Goal: Information Seeking & Learning: Learn about a topic

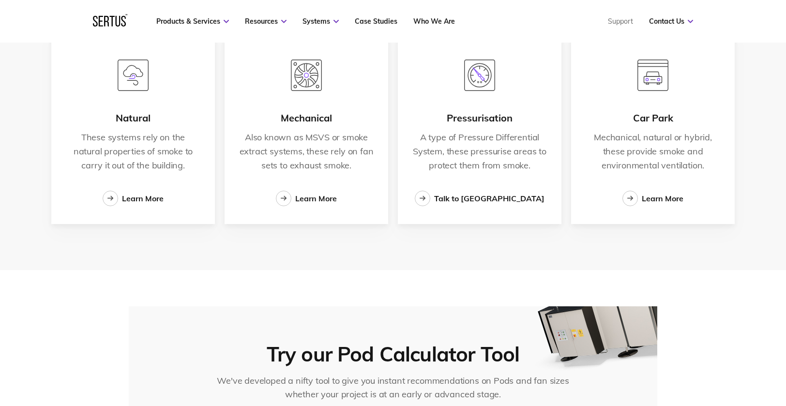
scroll to position [1694, 0]
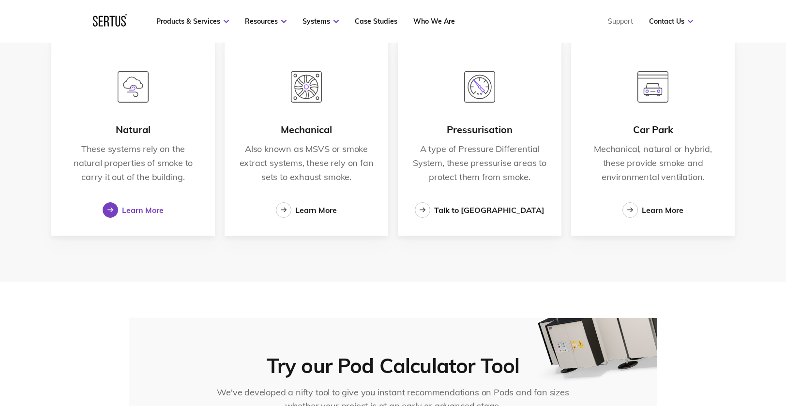
click at [126, 210] on div "Learn More" at bounding box center [143, 210] width 42 height 10
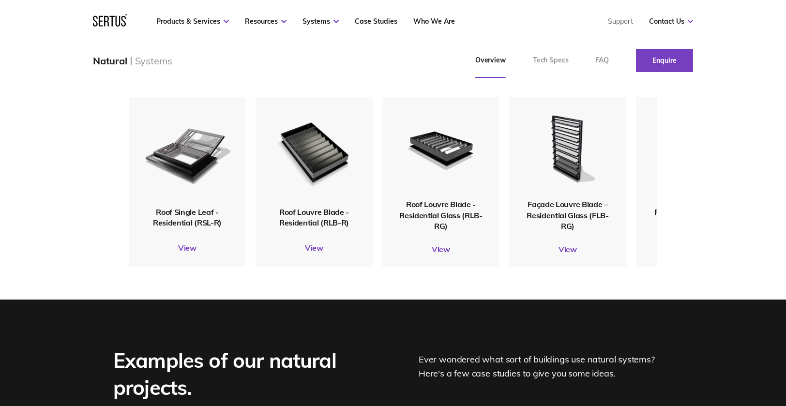
scroll to position [1210, 0]
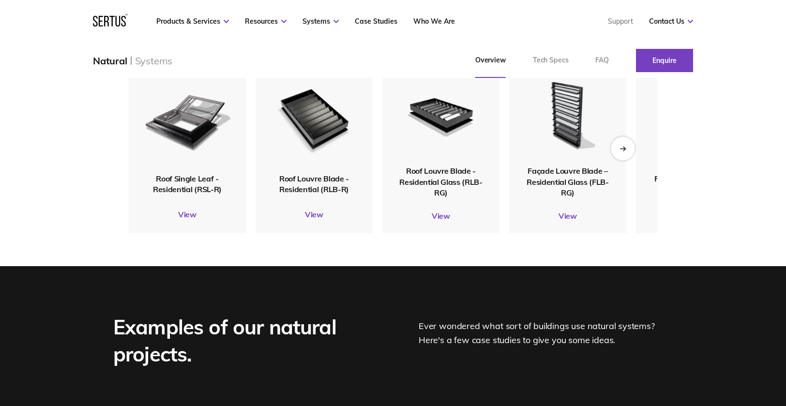
click at [624, 149] on icon "Next slide" at bounding box center [622, 148] width 6 height 5
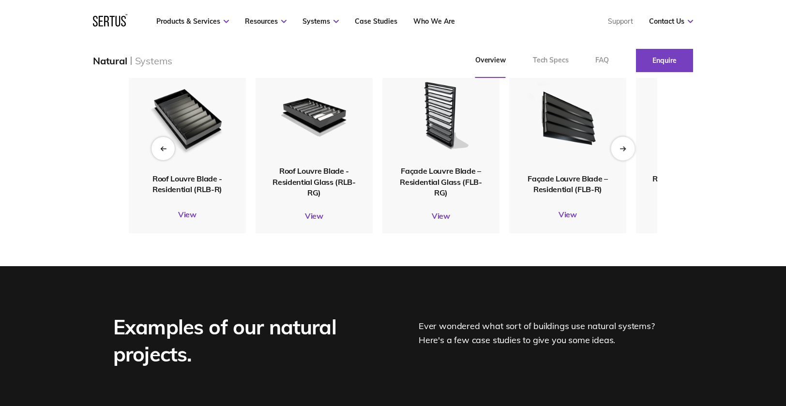
click at [623, 149] on icon "Next slide" at bounding box center [622, 149] width 5 height 0
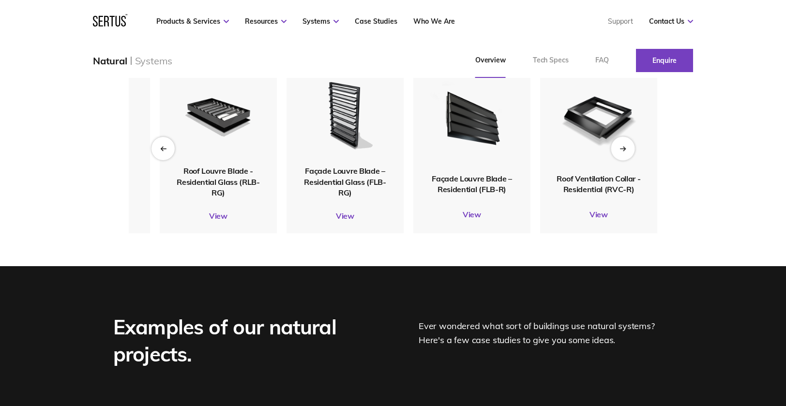
click at [623, 149] on icon "Next slide" at bounding box center [622, 149] width 5 height 0
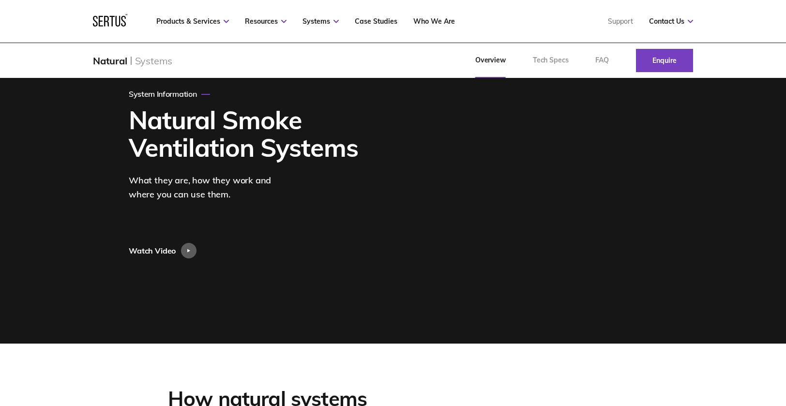
scroll to position [0, 0]
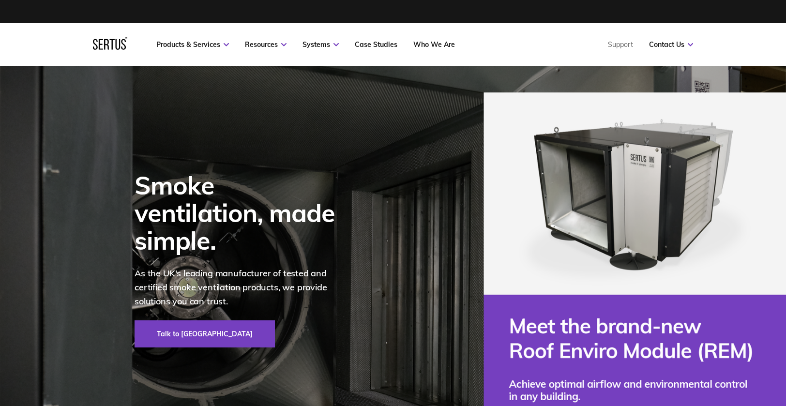
scroll to position [1694, 0]
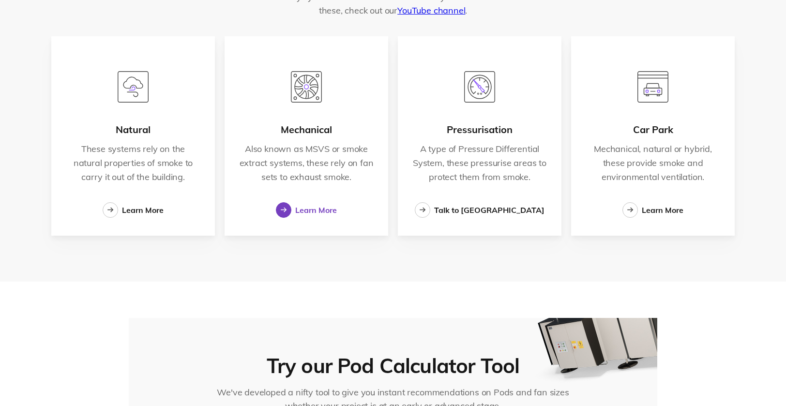
click at [301, 208] on div "Learn More" at bounding box center [316, 210] width 42 height 10
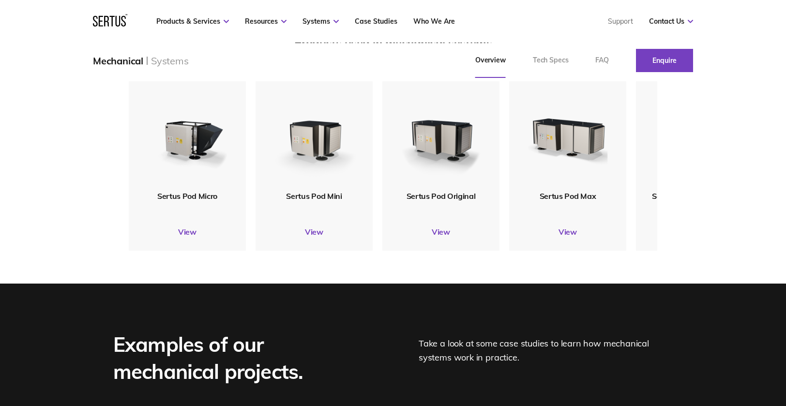
scroll to position [1162, 0]
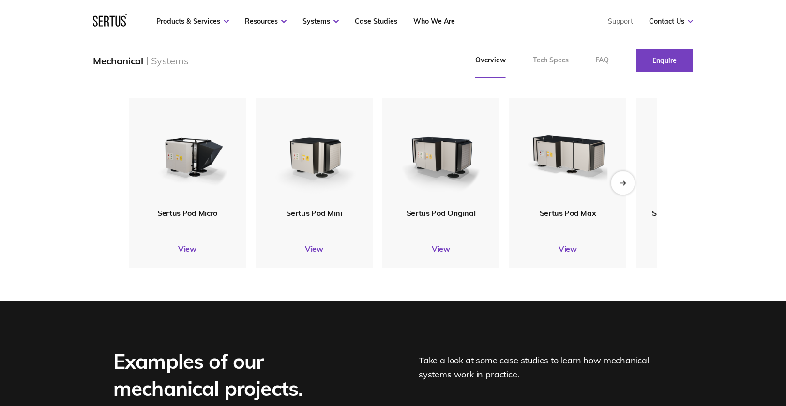
click at [622, 184] on icon "Next slide" at bounding box center [622, 182] width 6 height 5
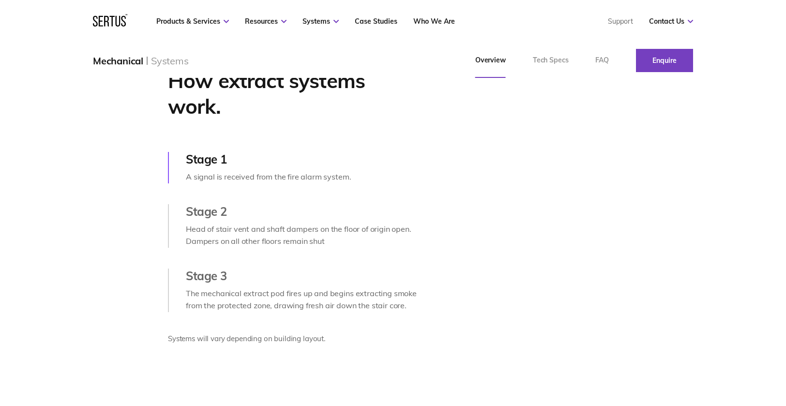
scroll to position [413, 0]
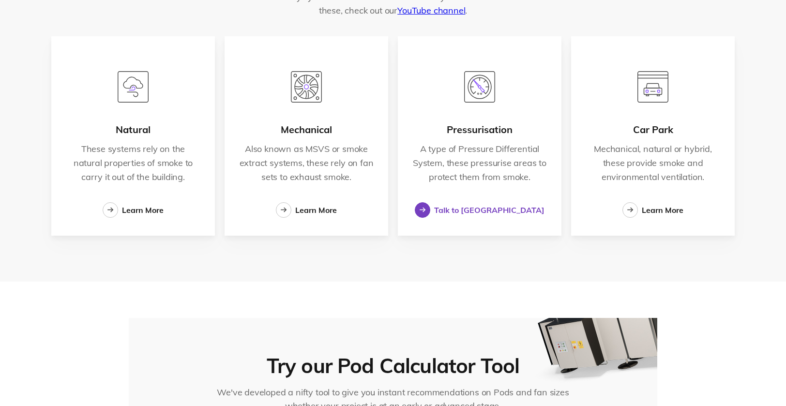
click at [430, 209] on div at bounding box center [422, 209] width 15 height 15
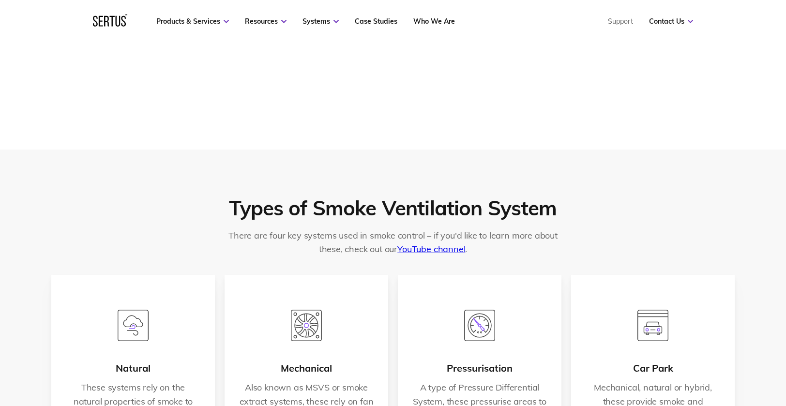
scroll to position [1452, 0]
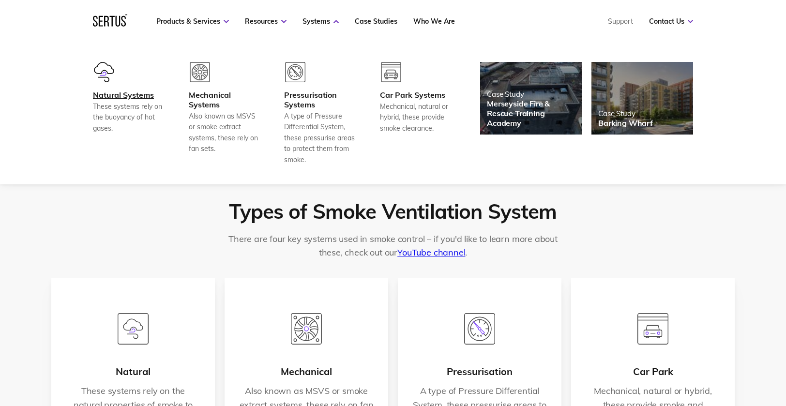
click at [133, 101] on div "These systems rely on the buoyancy of hot gases." at bounding box center [129, 117] width 72 height 32
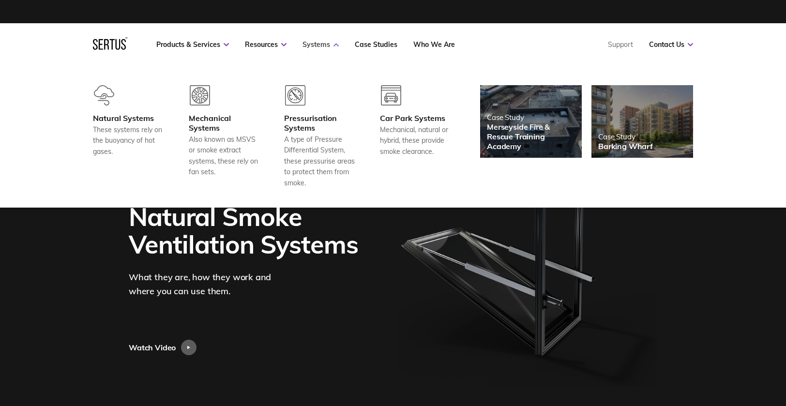
click at [315, 43] on link "Systems" at bounding box center [320, 44] width 36 height 9
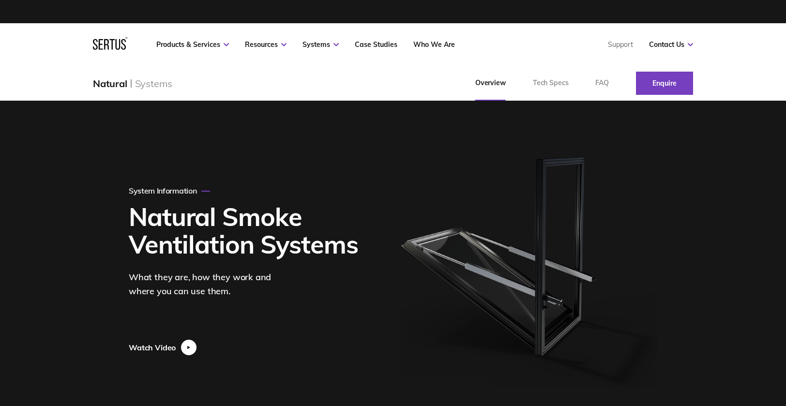
click at [188, 348] on icon at bounding box center [188, 347] width 3 height 3
click at [186, 347] on div at bounding box center [188, 347] width 15 height 15
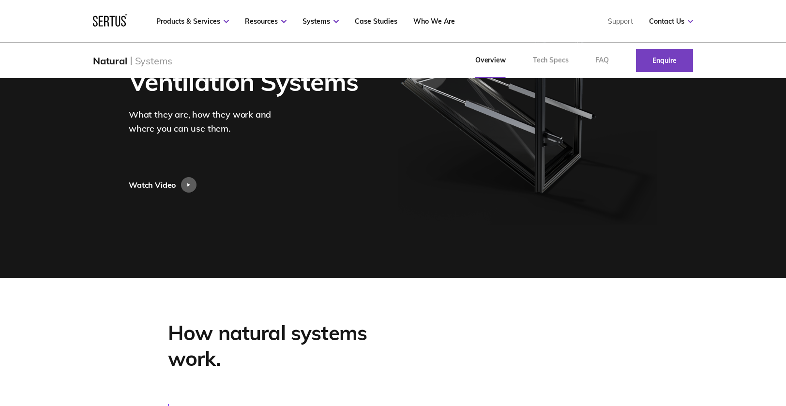
scroll to position [194, 0]
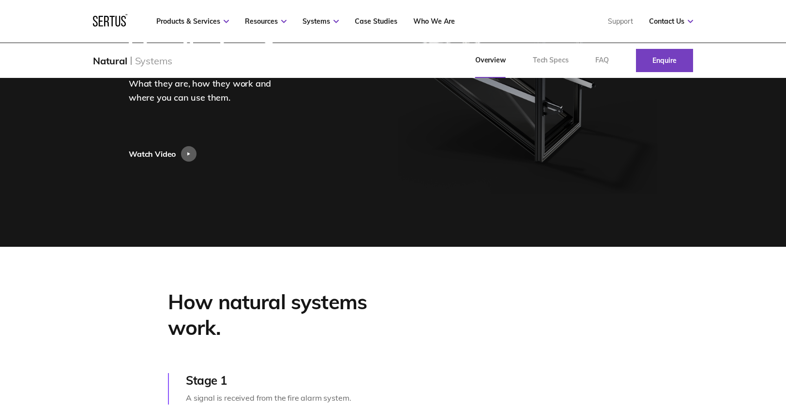
click at [202, 172] on div "System Information Natural Smoke Ventilation Systems What they are, how they wo…" at bounding box center [392, 77] width 567 height 340
click at [188, 155] on icon at bounding box center [188, 153] width 3 height 3
click at [190, 152] on icon at bounding box center [188, 154] width 3 height 4
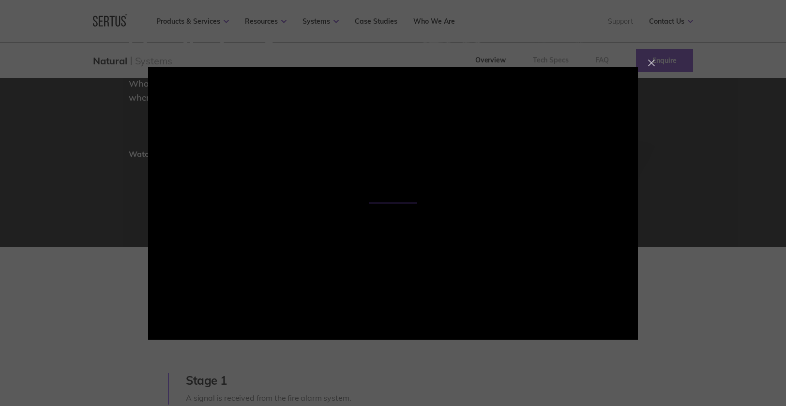
click at [648, 62] on div at bounding box center [651, 63] width 7 height 7
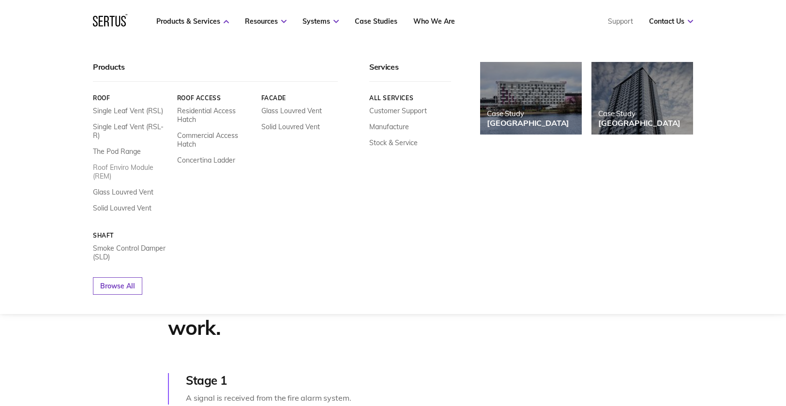
click at [116, 163] on link "Roof Enviro Module (REM)" at bounding box center [131, 171] width 77 height 17
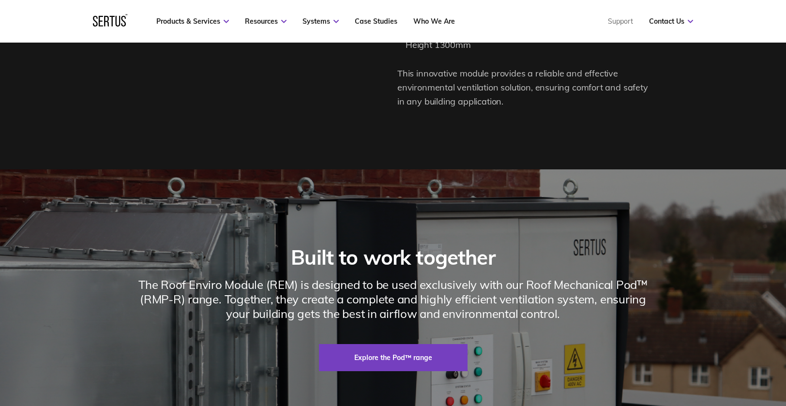
scroll to position [1258, 0]
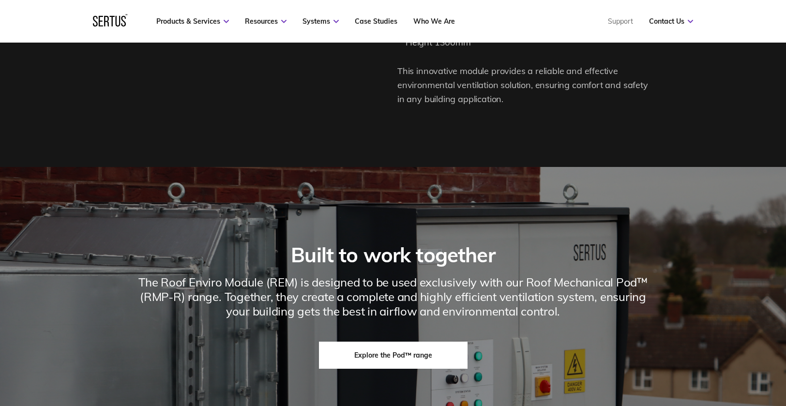
click at [395, 369] on link "Explore the Pod™ range" at bounding box center [393, 355] width 149 height 27
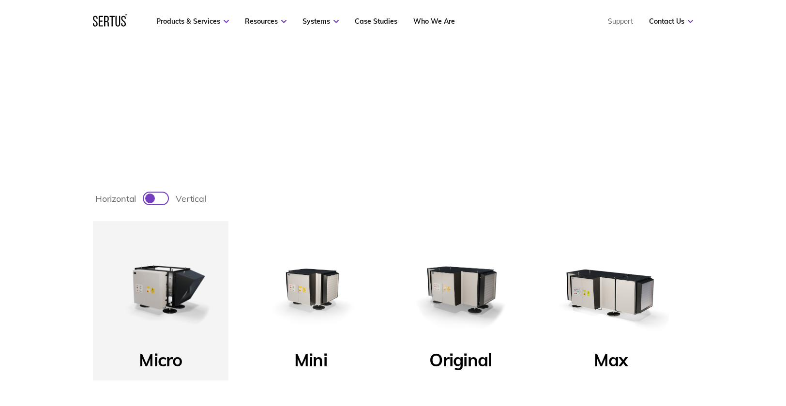
scroll to position [242, 0]
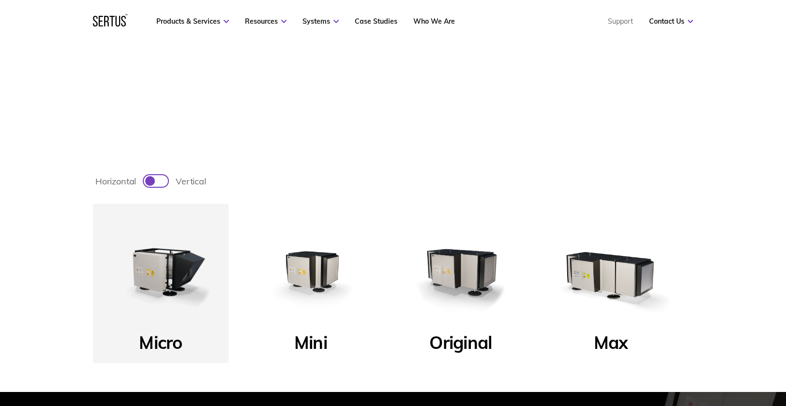
click at [306, 343] on p "Mini" at bounding box center [310, 346] width 33 height 28
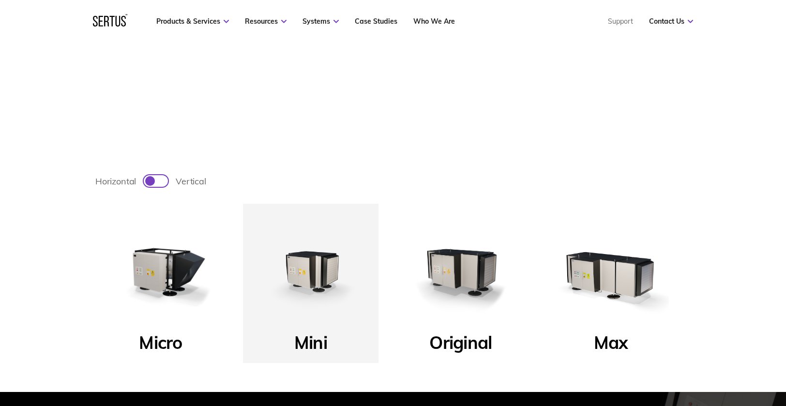
click at [311, 279] on img at bounding box center [311, 271] width 116 height 116
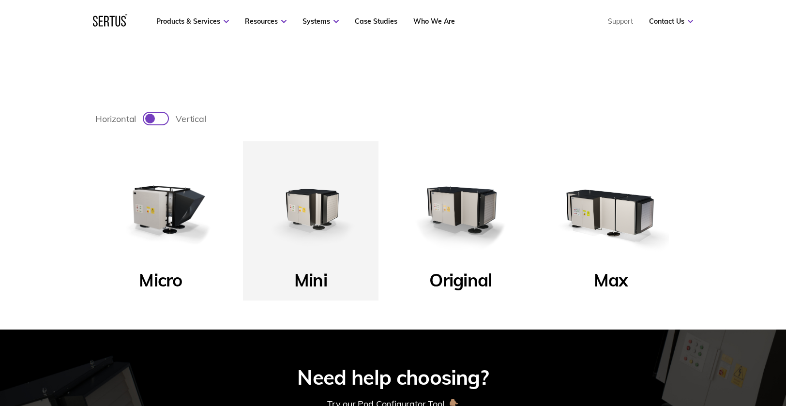
scroll to position [290, 0]
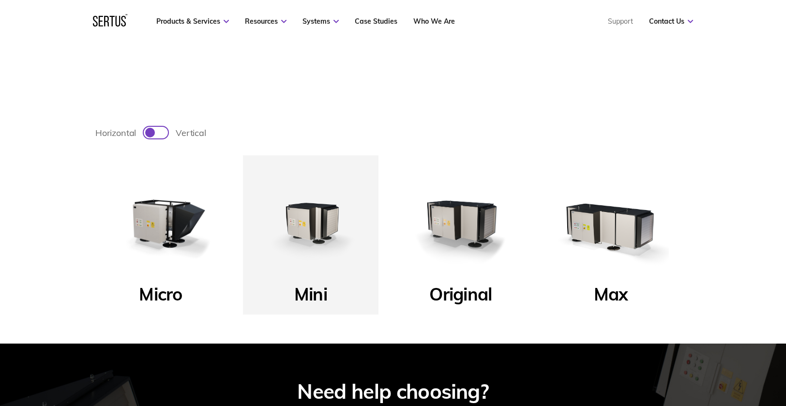
click at [310, 228] on img at bounding box center [311, 223] width 116 height 116
click at [310, 220] on img at bounding box center [311, 223] width 116 height 116
click at [163, 132] on div at bounding box center [160, 132] width 5 height 5
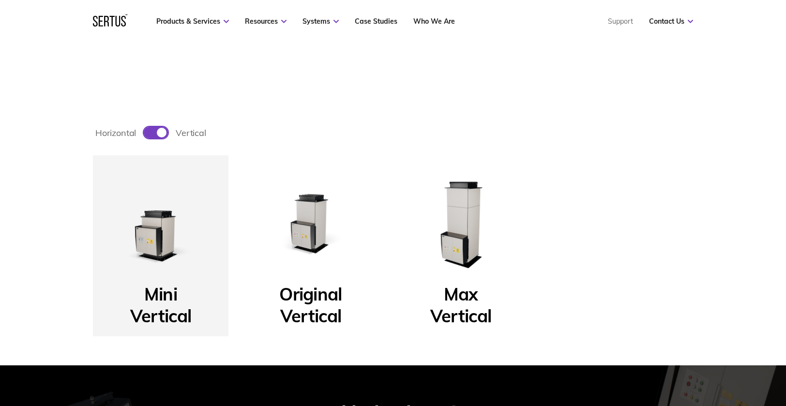
click at [145, 131] on div at bounding box center [156, 133] width 24 height 12
checkbox input "false"
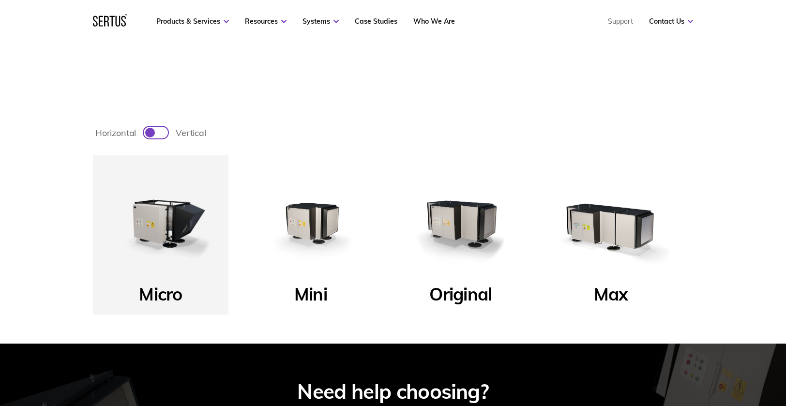
click at [465, 224] on img at bounding box center [461, 223] width 116 height 116
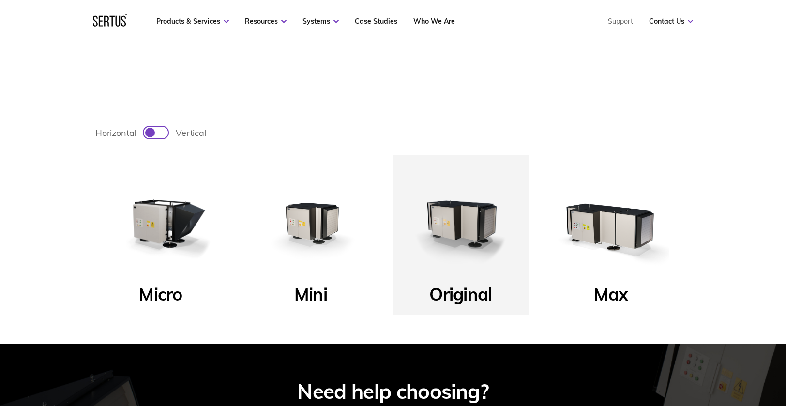
click at [465, 224] on img at bounding box center [461, 223] width 116 height 116
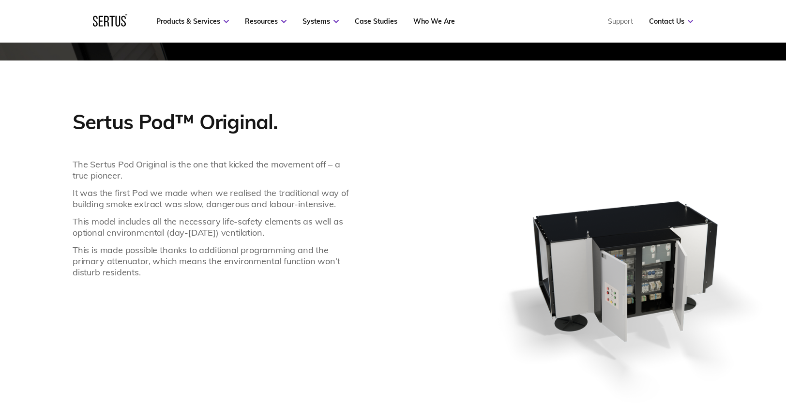
scroll to position [726, 0]
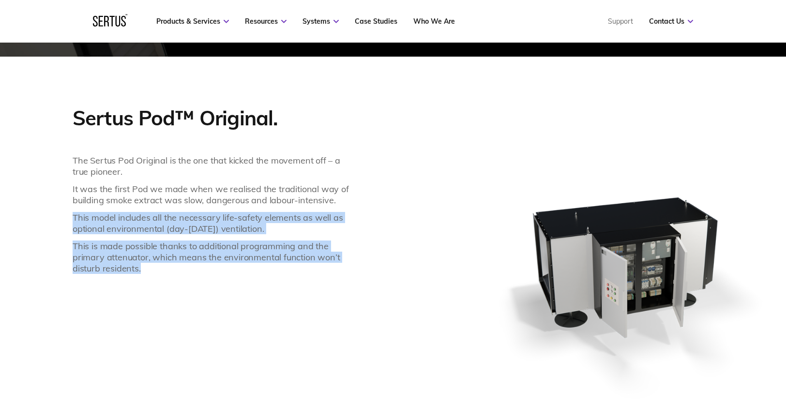
drag, startPoint x: 71, startPoint y: 217, endPoint x: 147, endPoint y: 269, distance: 92.0
copy div "This model includes all the necessary life-safety elements as well as optional …"
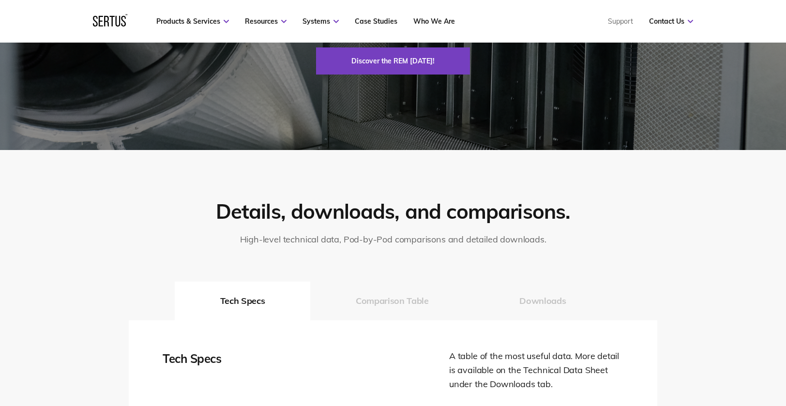
scroll to position [1258, 0]
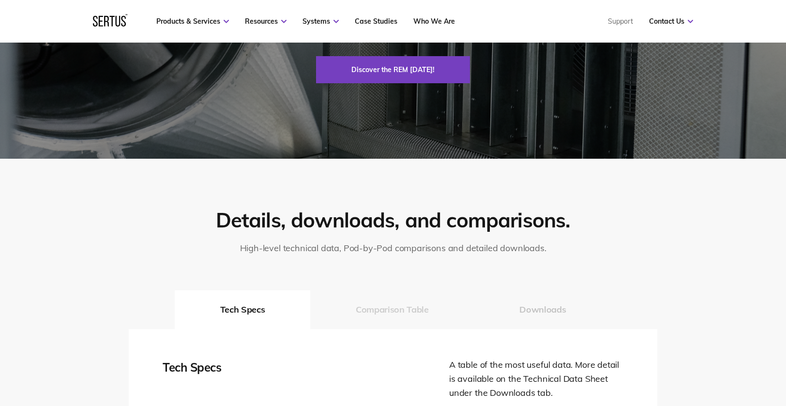
click at [379, 311] on button "Comparison Table" at bounding box center [392, 309] width 164 height 39
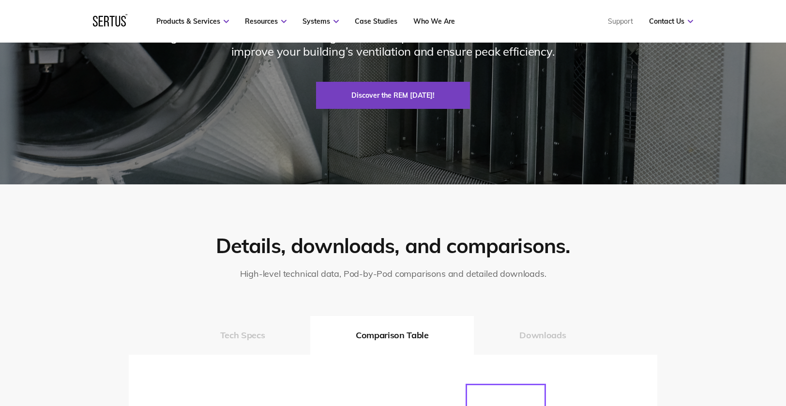
scroll to position [1210, 0]
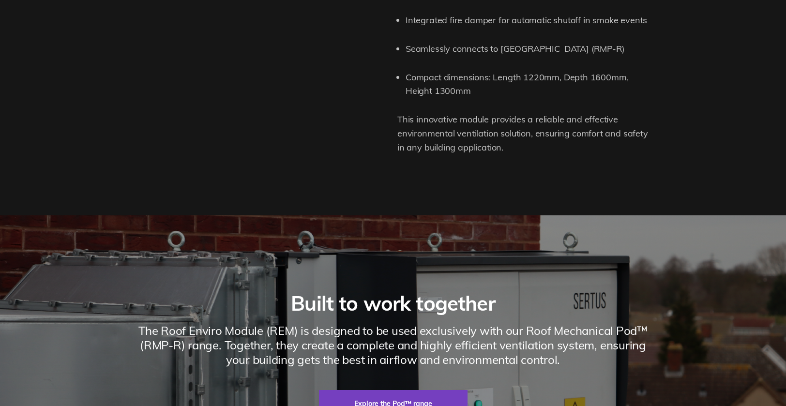
scroll to position [1476, 0]
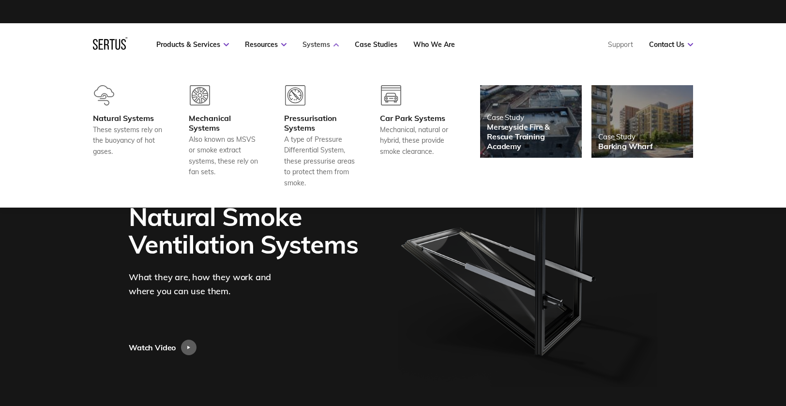
click at [319, 45] on link "Systems" at bounding box center [320, 44] width 36 height 9
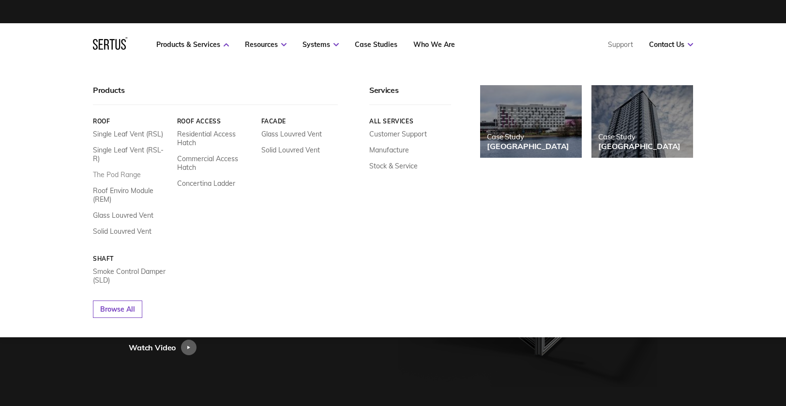
click at [117, 170] on link "The Pod Range" at bounding box center [117, 174] width 48 height 9
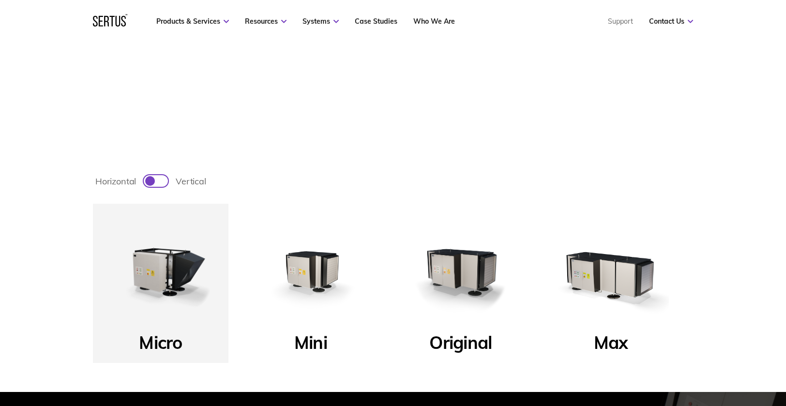
scroll to position [290, 0]
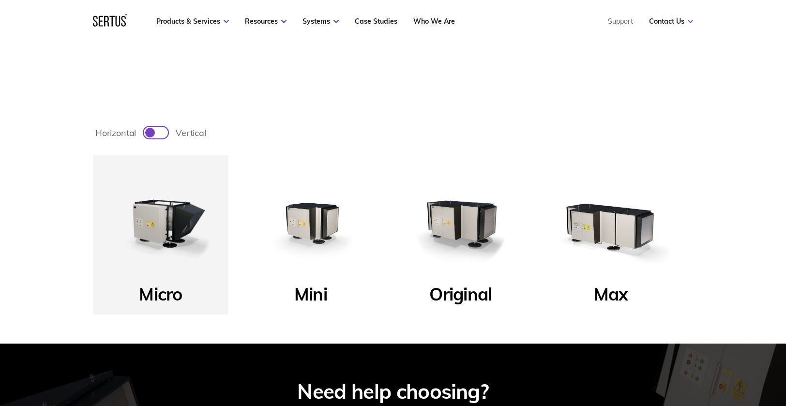
click at [319, 227] on img at bounding box center [311, 223] width 116 height 116
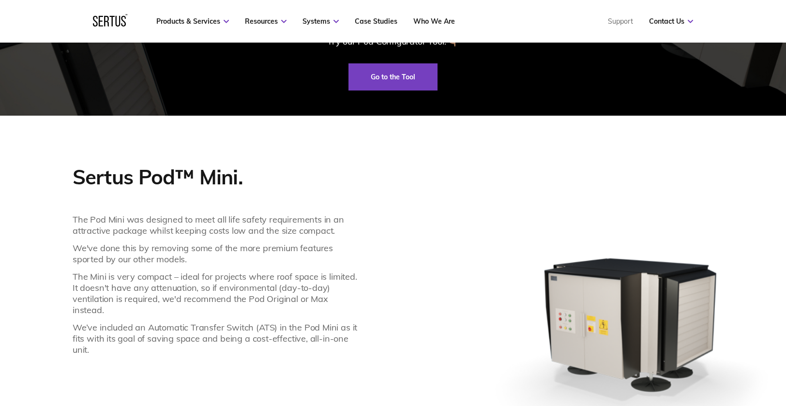
scroll to position [678, 0]
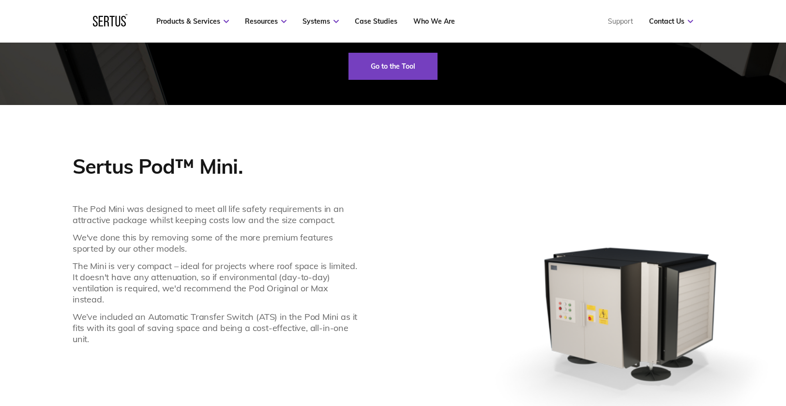
click at [140, 229] on div "The Pod Mini was designed to meet all life safety requirements in an attractive…" at bounding box center [216, 273] width 286 height 141
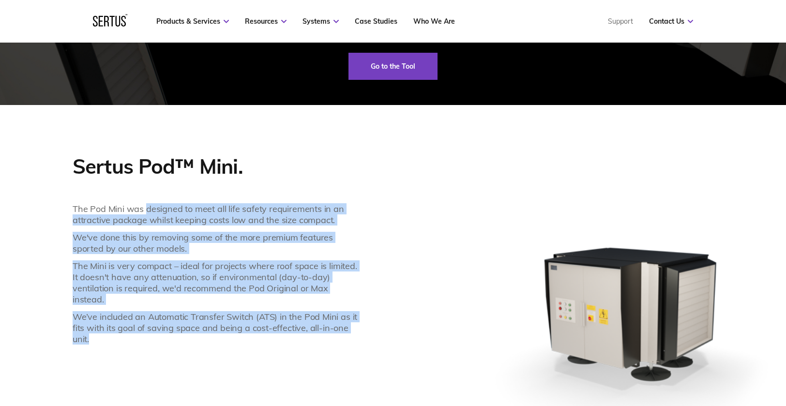
drag, startPoint x: 145, startPoint y: 210, endPoint x: 246, endPoint y: 326, distance: 153.7
click at [246, 326] on div "The Pod Mini was designed to meet all life safety requirements in an attractive…" at bounding box center [216, 273] width 286 height 141
copy div "designed to meet all life safety requirements in an attractive package whilst k…"
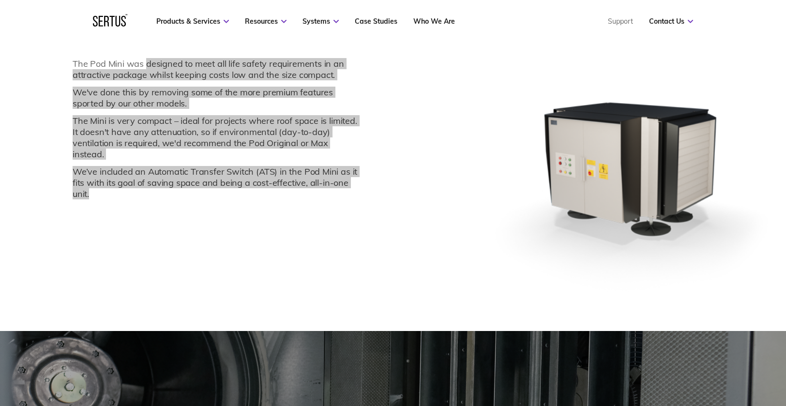
scroll to position [1016, 0]
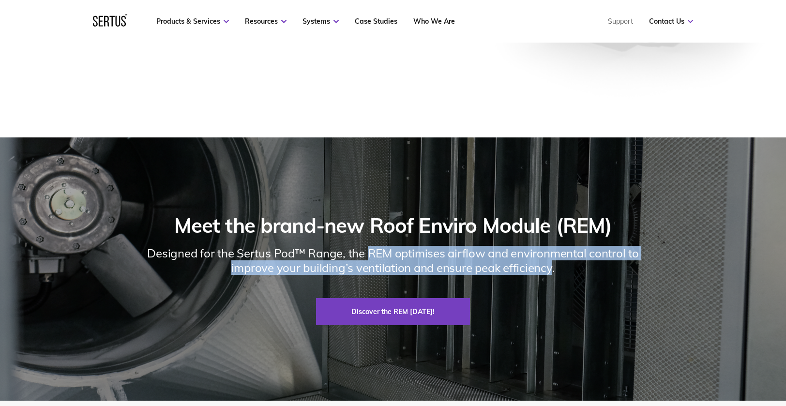
drag, startPoint x: 368, startPoint y: 254, endPoint x: 553, endPoint y: 269, distance: 185.4
click at [553, 269] on div "Designed for the Sertus Pod™ Range, the REM optimises airflow and environmental…" at bounding box center [393, 260] width 529 height 29
copy div "REM optimises airflow and environmental control to improve your building’s vent…"
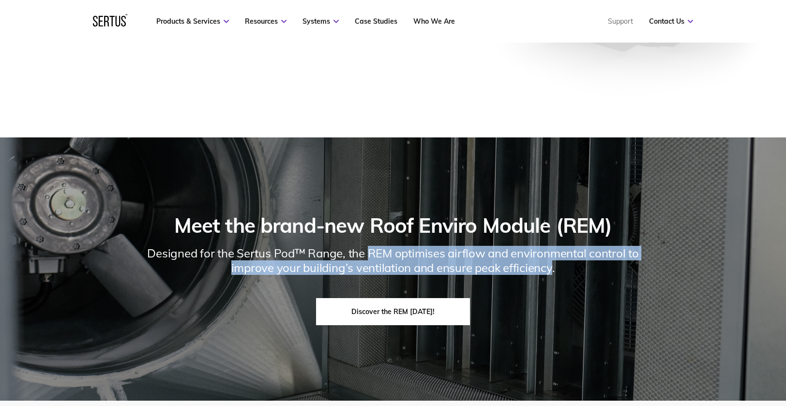
click at [390, 310] on link "Discover the REM [DATE]!" at bounding box center [393, 311] width 154 height 27
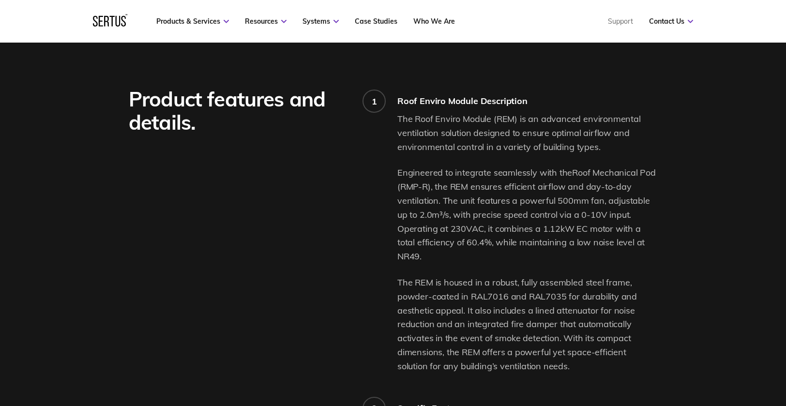
scroll to position [629, 0]
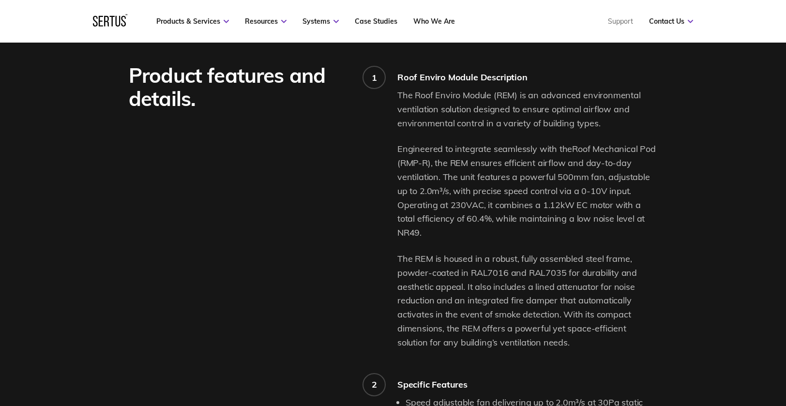
click at [476, 210] on p "Engineered to integrate seamlessly with the Roof Mechanical Pod (RMP-R) , the R…" at bounding box center [527, 191] width 260 height 98
